Goal: Task Accomplishment & Management: Manage account settings

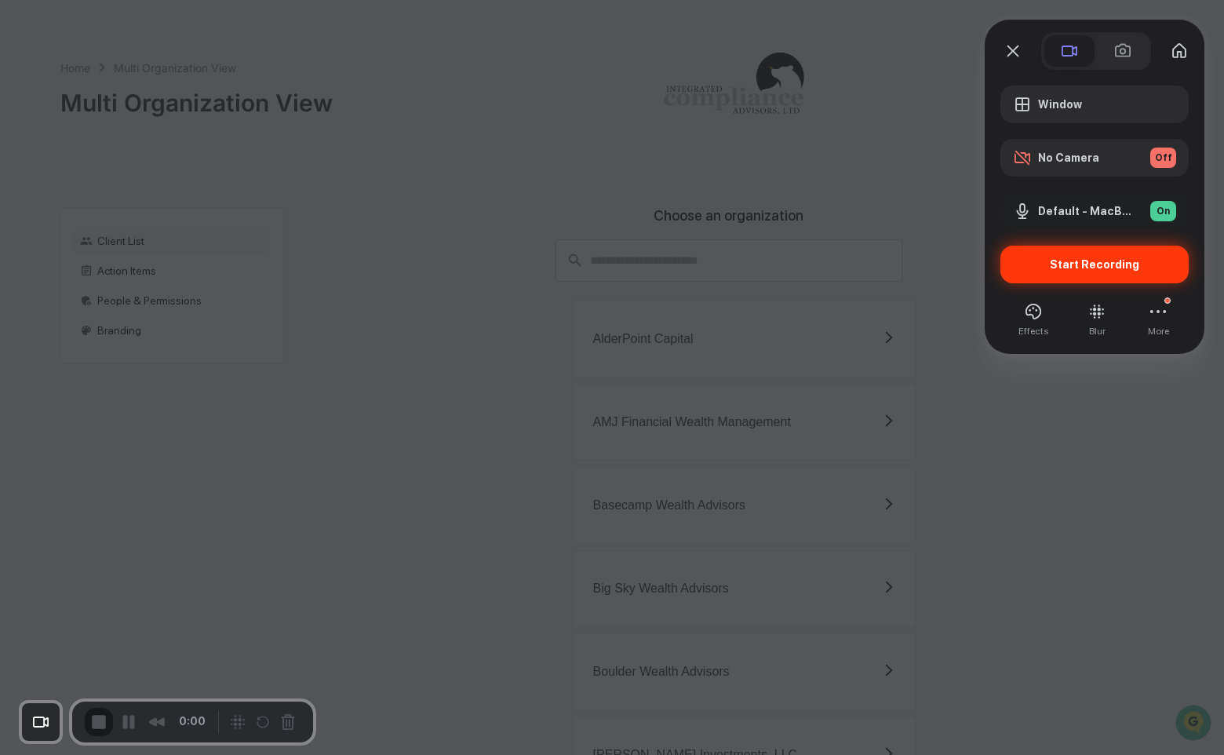
click at [1080, 273] on div "Start Recording" at bounding box center [1094, 265] width 188 height 38
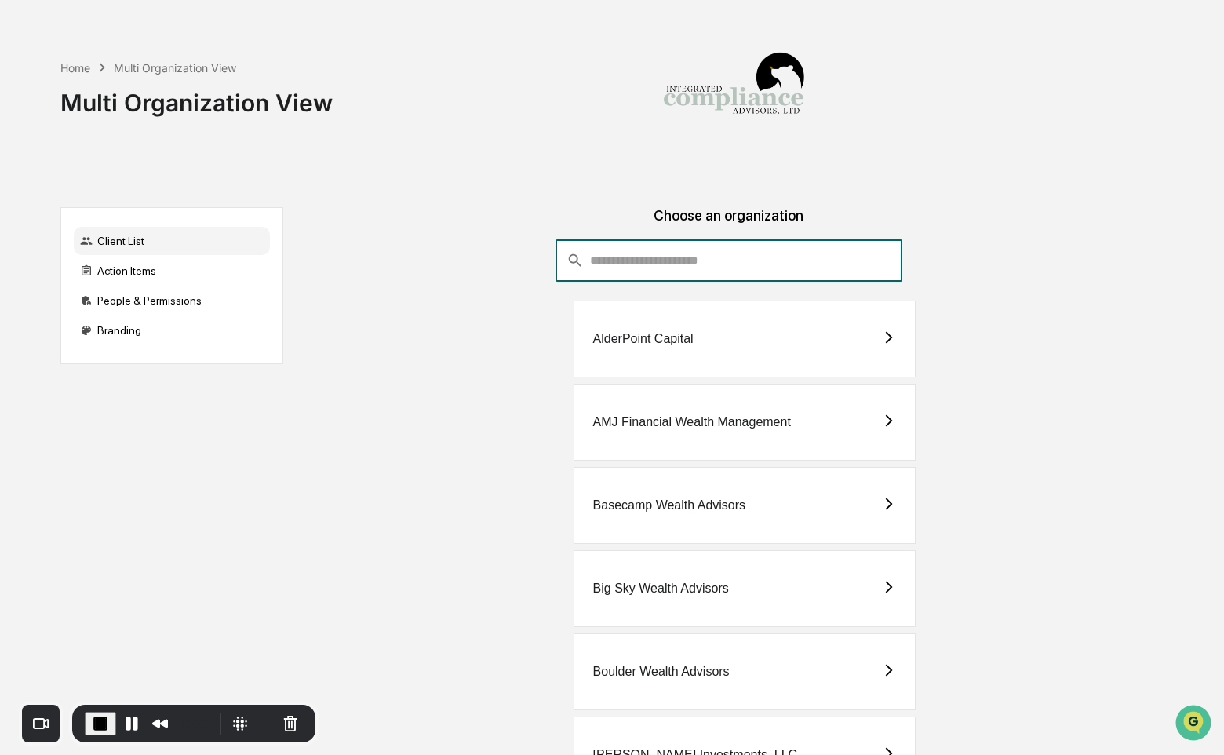
click at [769, 269] on input "consultant-dashboard__filter-organizations-search-bar" at bounding box center [745, 260] width 311 height 42
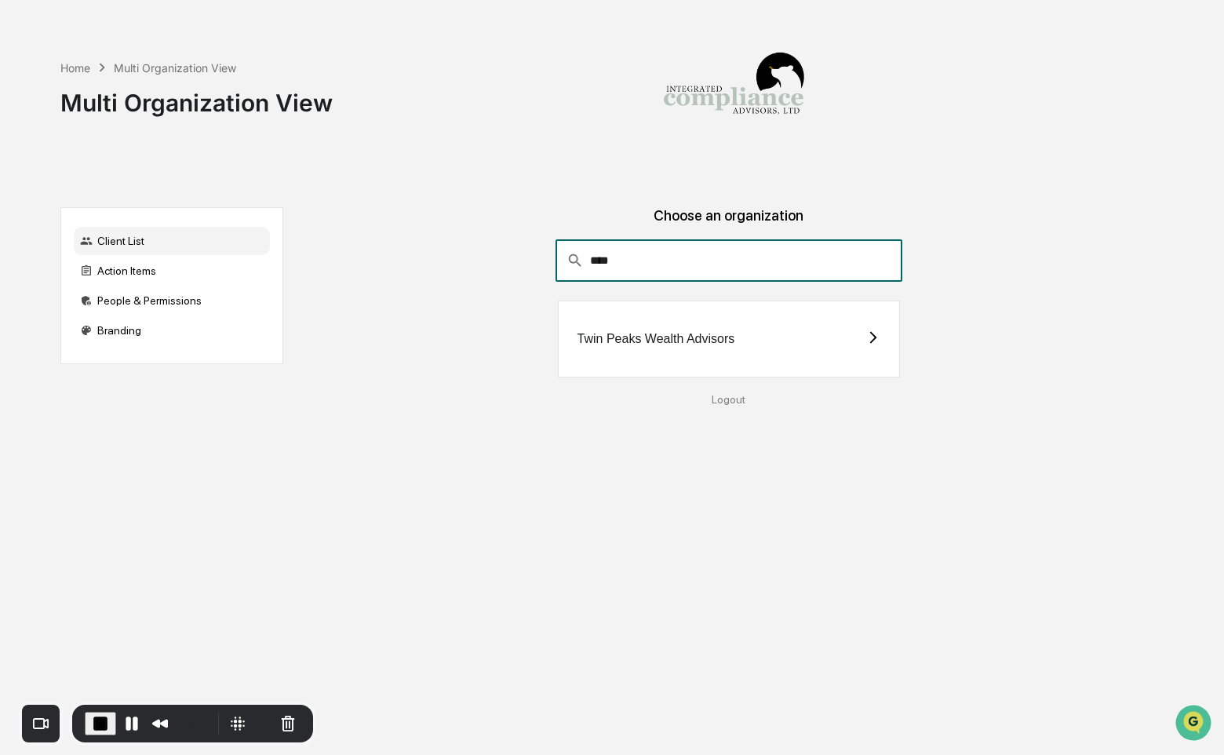
type input "****"
click at [752, 352] on div "Twin Peaks Wealth Advisors" at bounding box center [729, 339] width 342 height 77
